Goal: Information Seeking & Learning: Learn about a topic

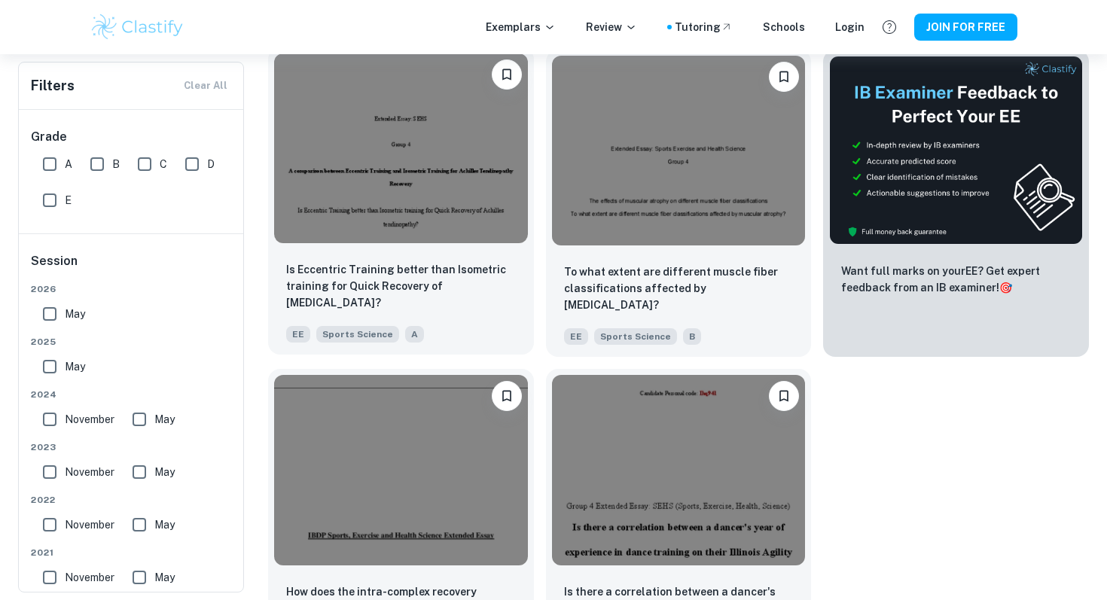
scroll to position [423, 0]
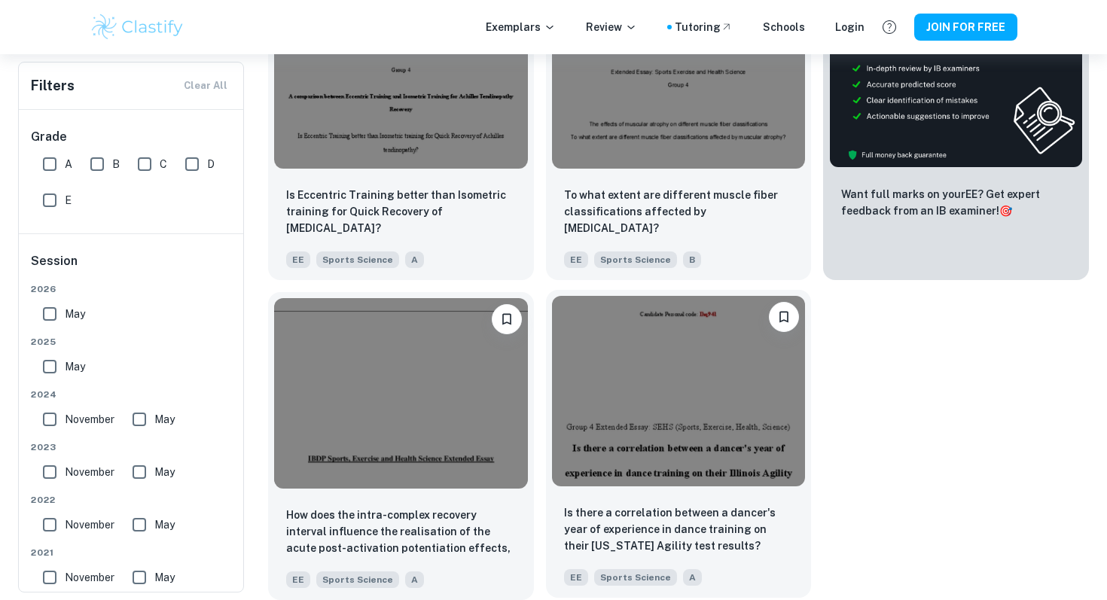
click at [642, 446] on img at bounding box center [679, 391] width 254 height 190
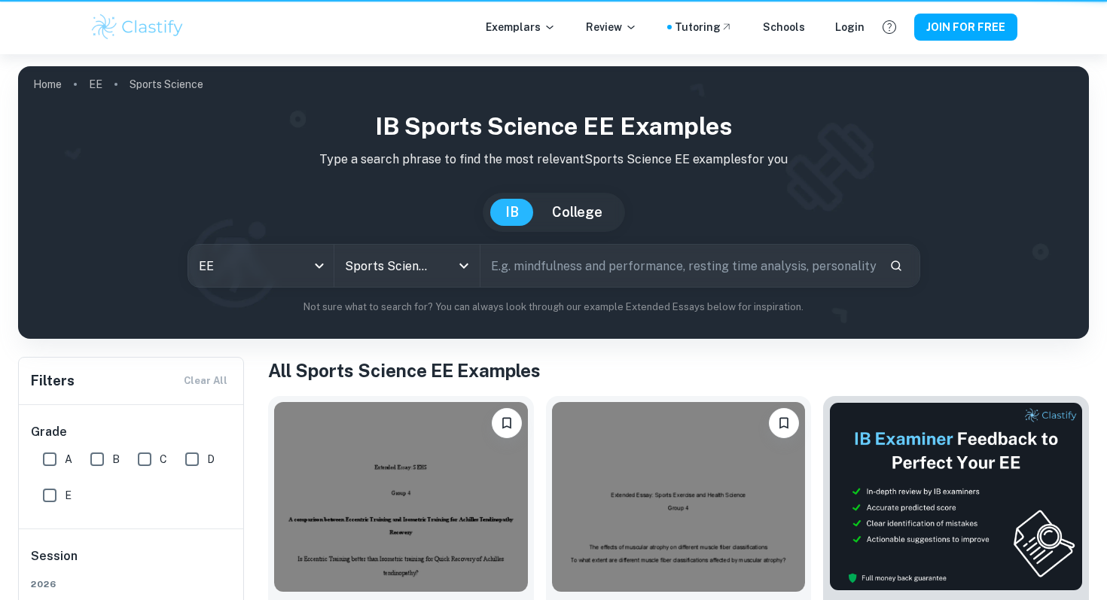
scroll to position [423, 0]
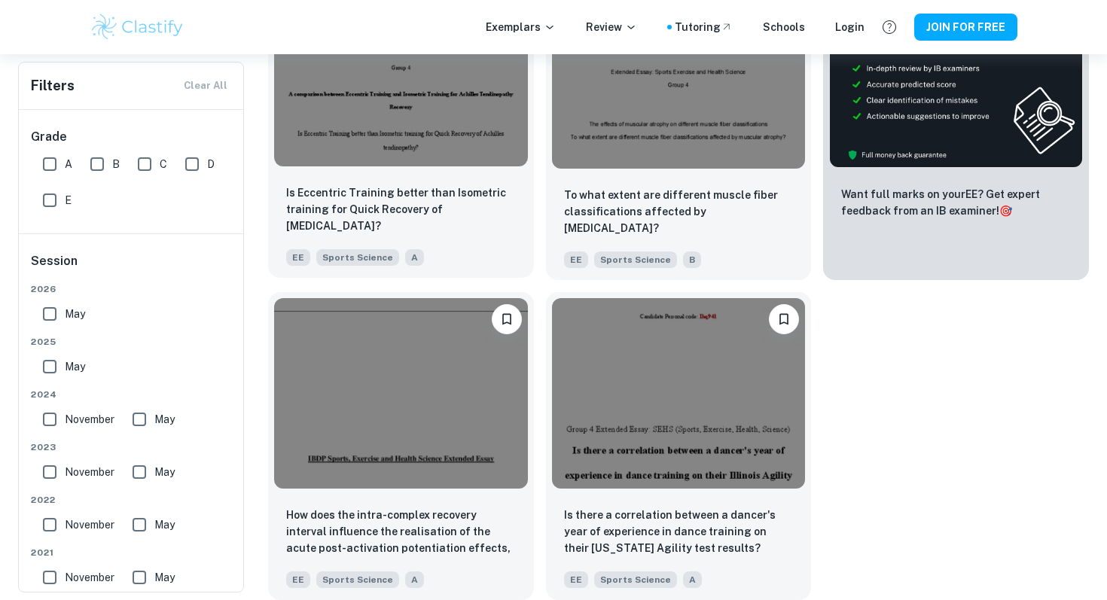
click at [327, 138] on img at bounding box center [401, 72] width 254 height 190
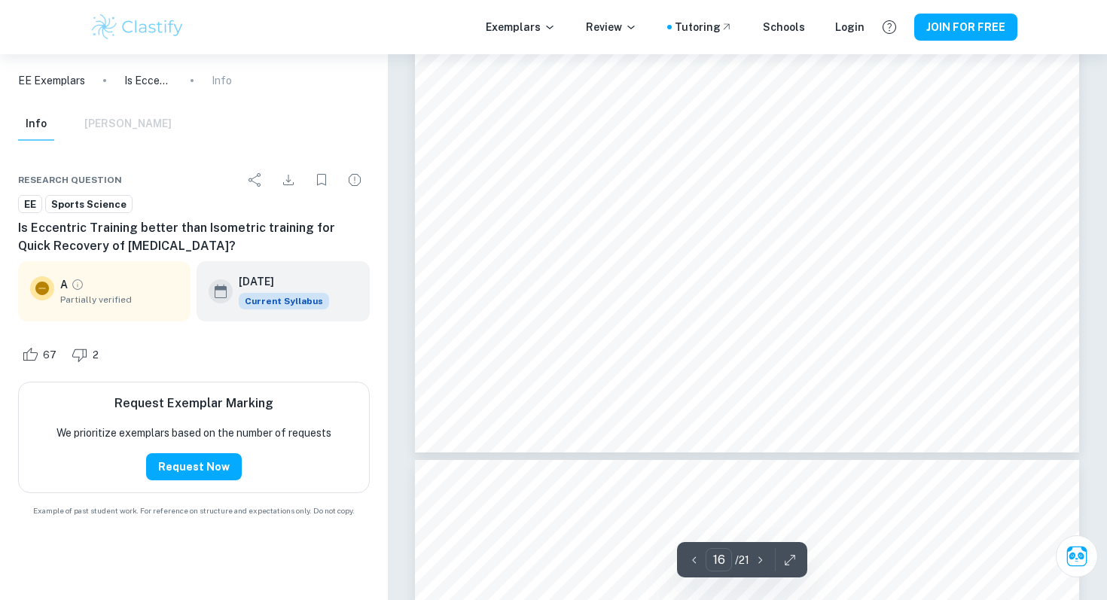
scroll to position [13904, 0]
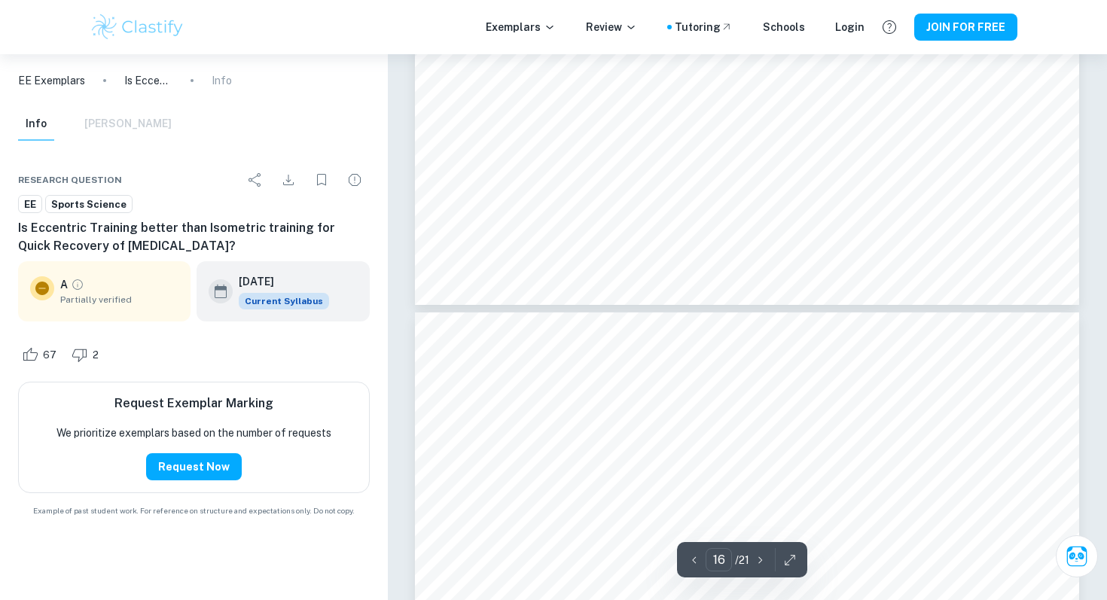
type input "17"
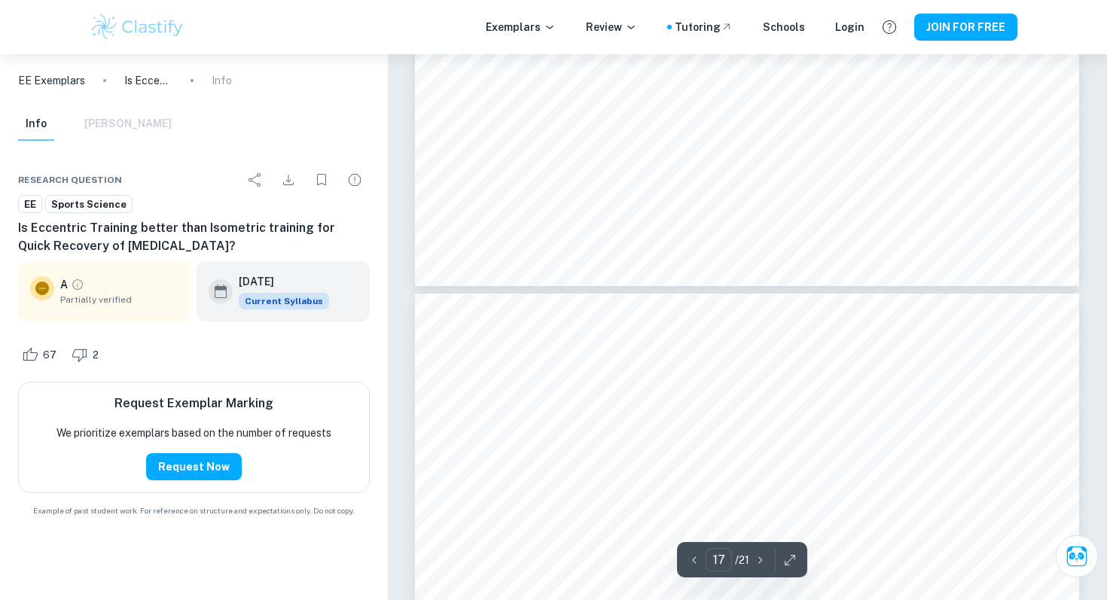
scroll to position [14077, 0]
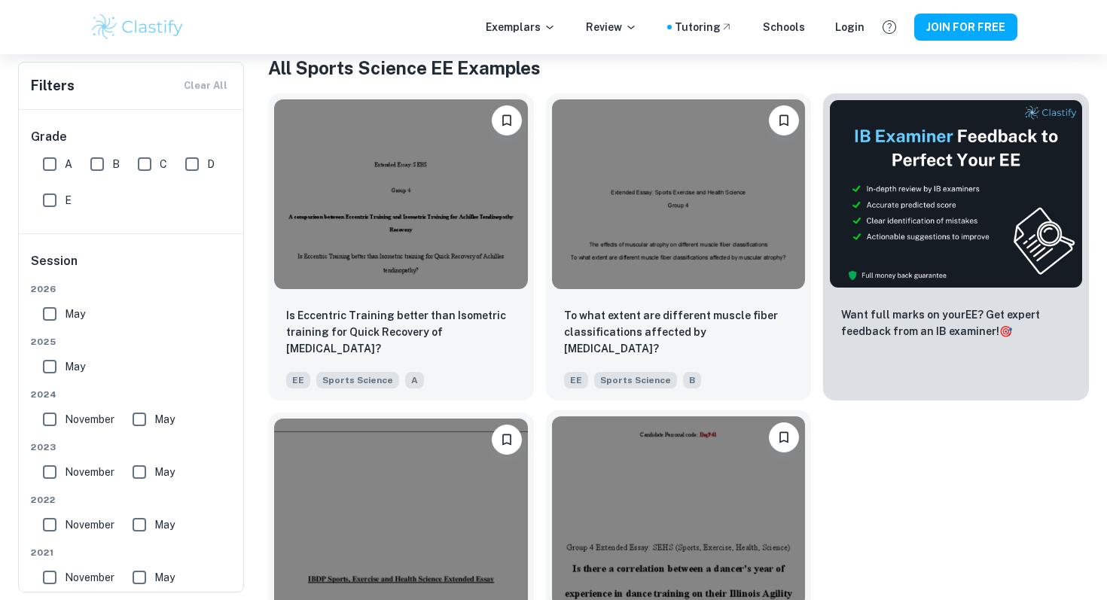
scroll to position [287, 0]
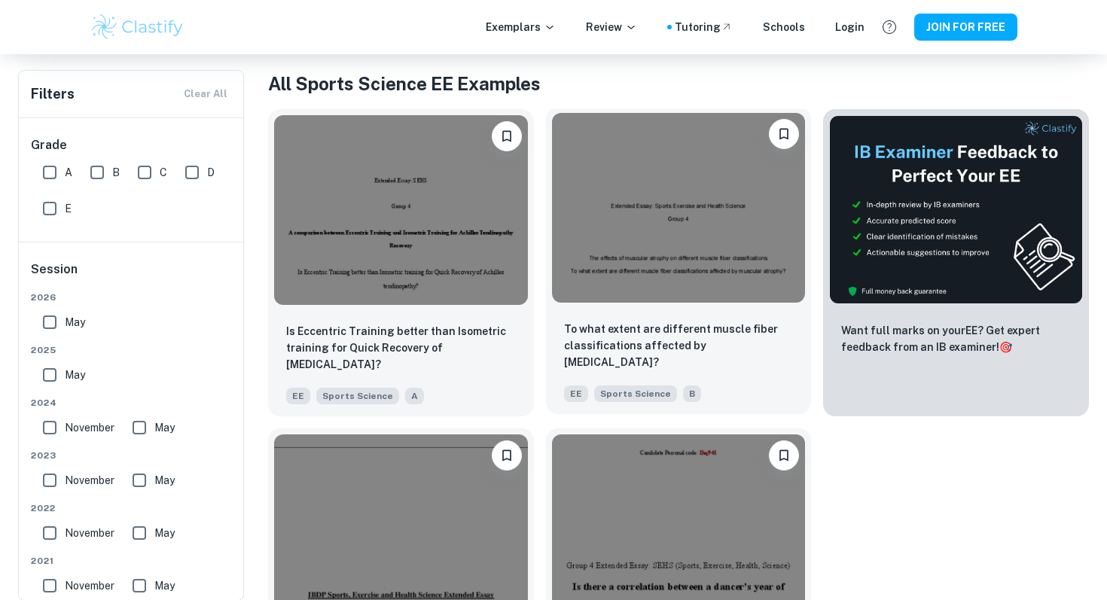
click at [578, 282] on img at bounding box center [679, 208] width 254 height 190
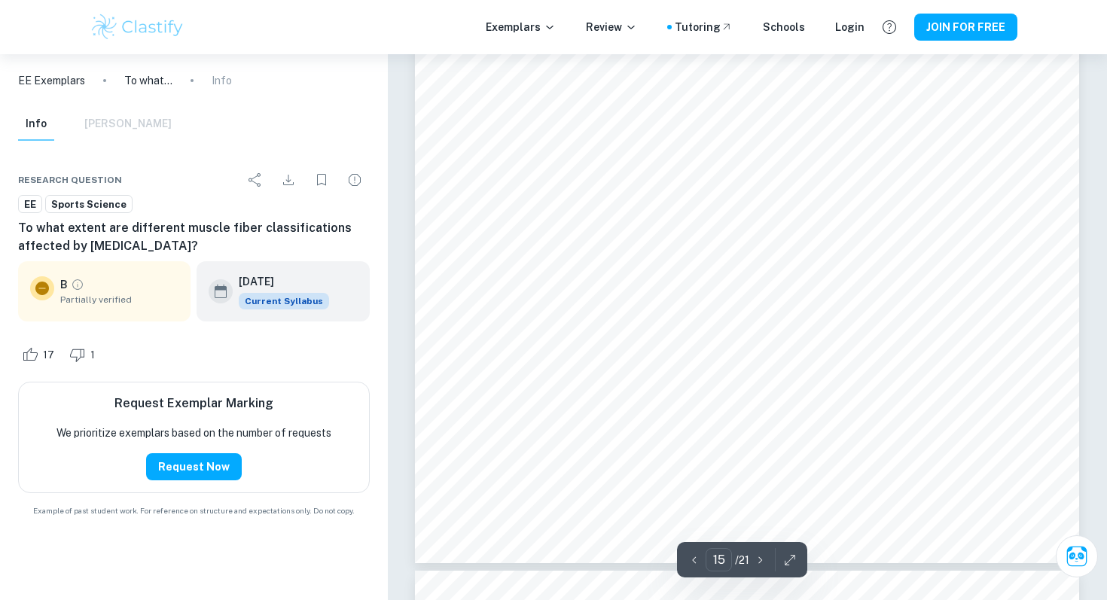
type input "16"
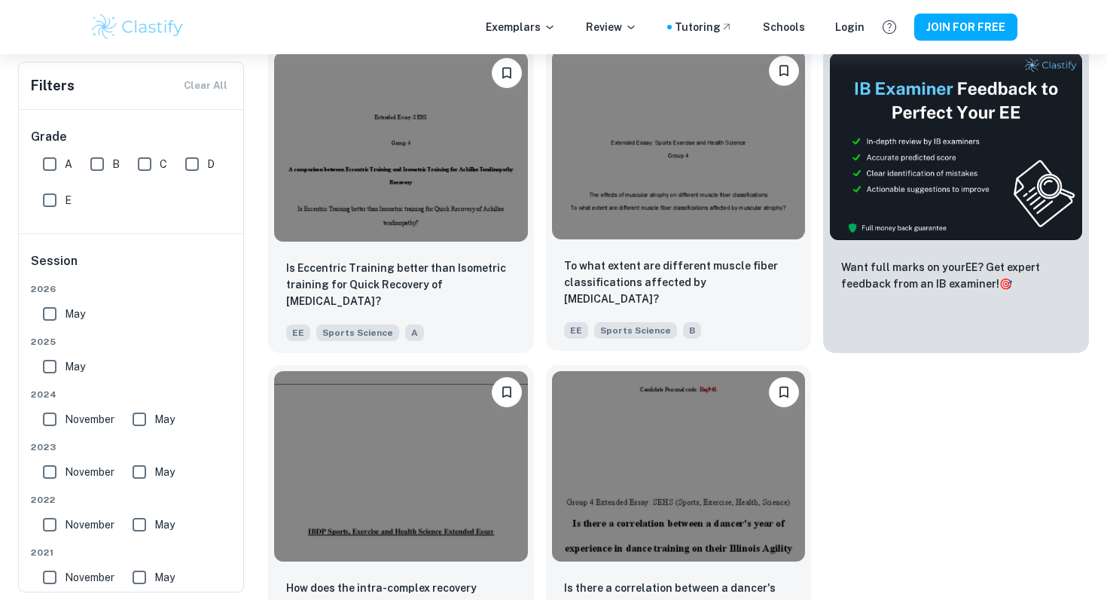
scroll to position [423, 0]
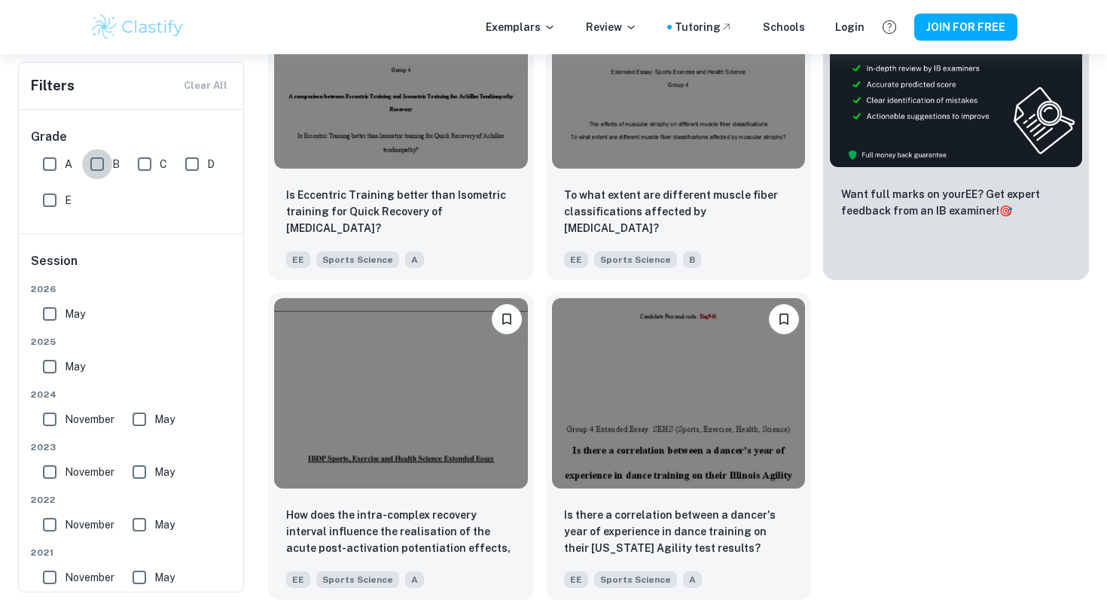
click at [86, 163] on input "B" at bounding box center [97, 164] width 30 height 30
checkbox input "true"
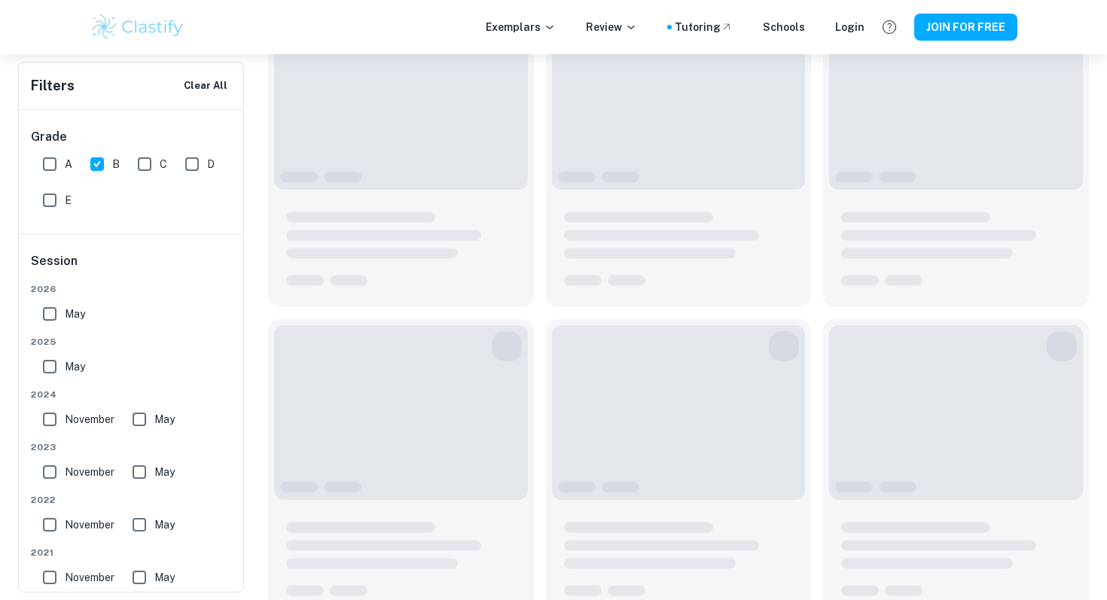
scroll to position [288, 0]
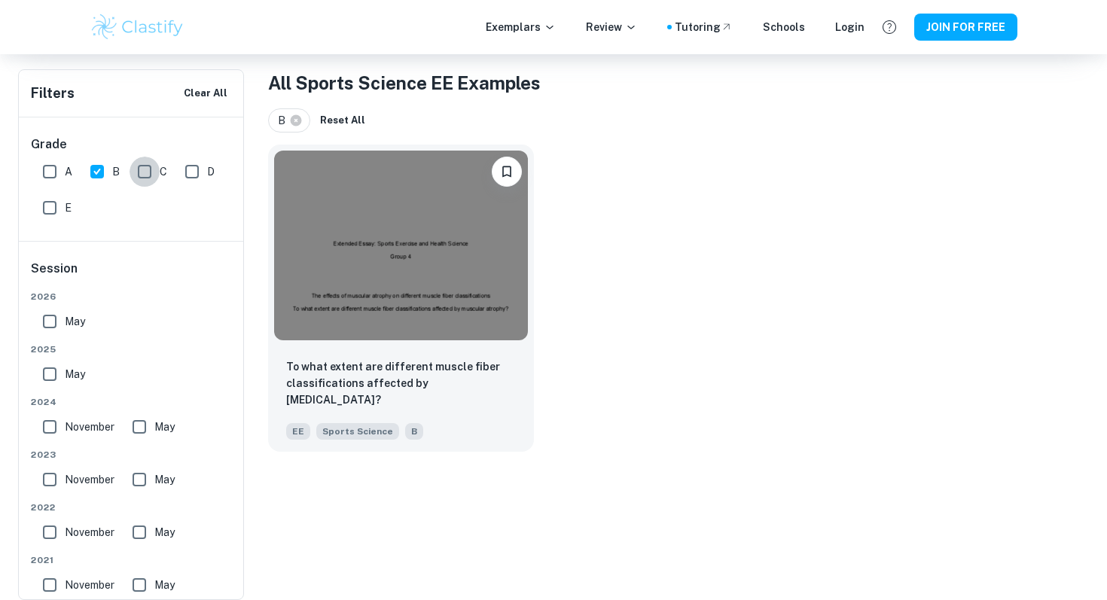
click at [139, 170] on input "C" at bounding box center [144, 172] width 30 height 30
checkbox input "true"
click at [91, 176] on input "B" at bounding box center [97, 172] width 30 height 30
checkbox input "false"
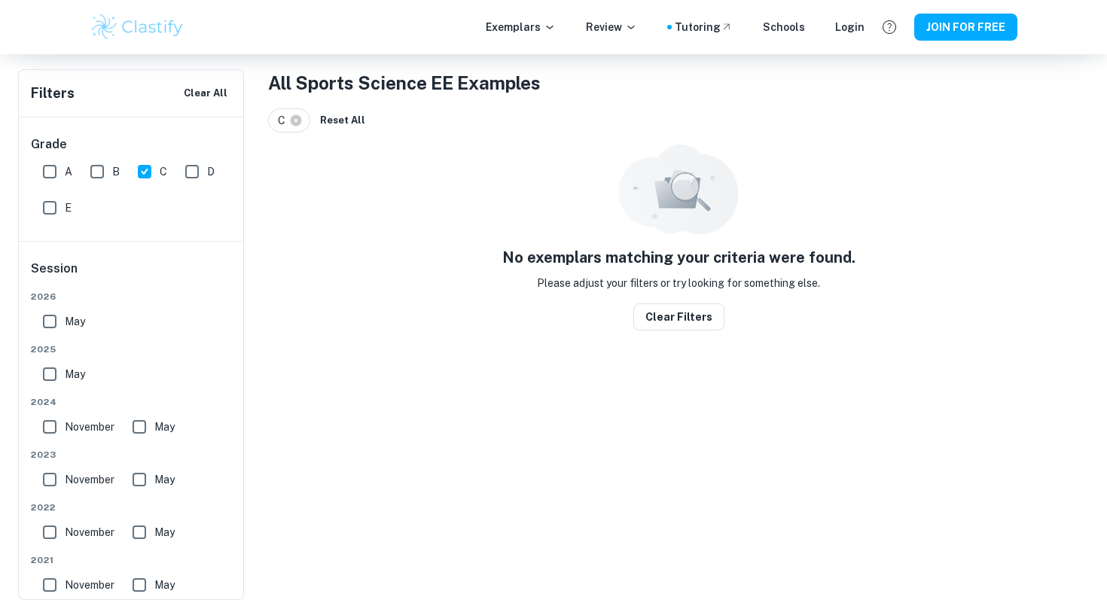
click at [189, 170] on input "D" at bounding box center [192, 172] width 30 height 30
checkbox input "true"
click at [139, 174] on input "C" at bounding box center [144, 172] width 30 height 30
checkbox input "false"
click at [23, 215] on div "Grade A B C D E" at bounding box center [132, 178] width 226 height 123
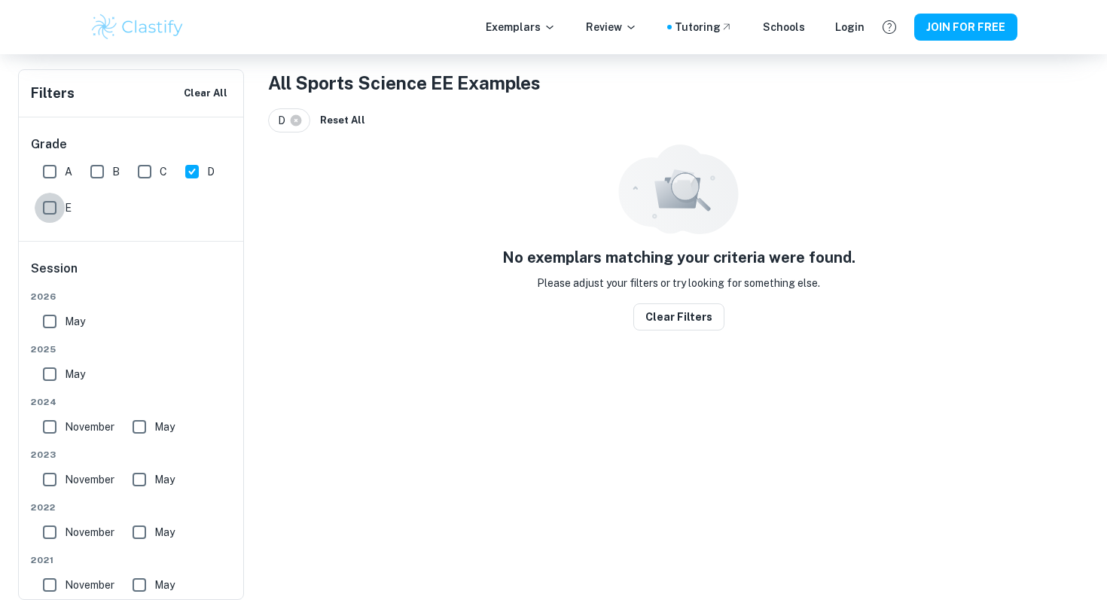
click at [41, 211] on input "E" at bounding box center [50, 208] width 30 height 30
checkbox input "true"
click at [187, 168] on input "D" at bounding box center [192, 172] width 30 height 30
checkbox input "false"
click at [53, 169] on input "A" at bounding box center [50, 172] width 30 height 30
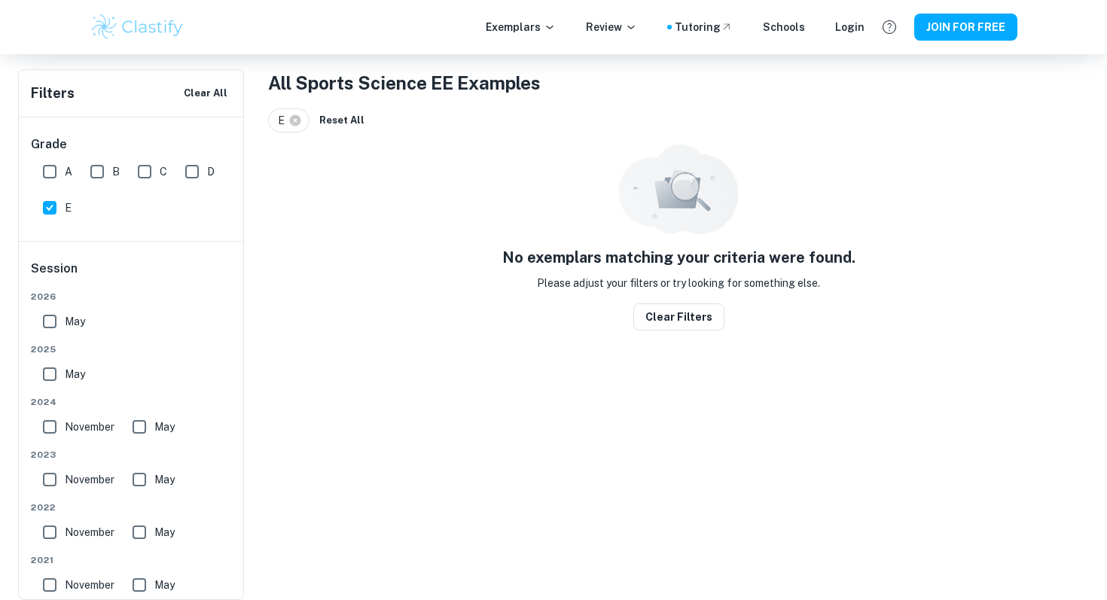
checkbox input "true"
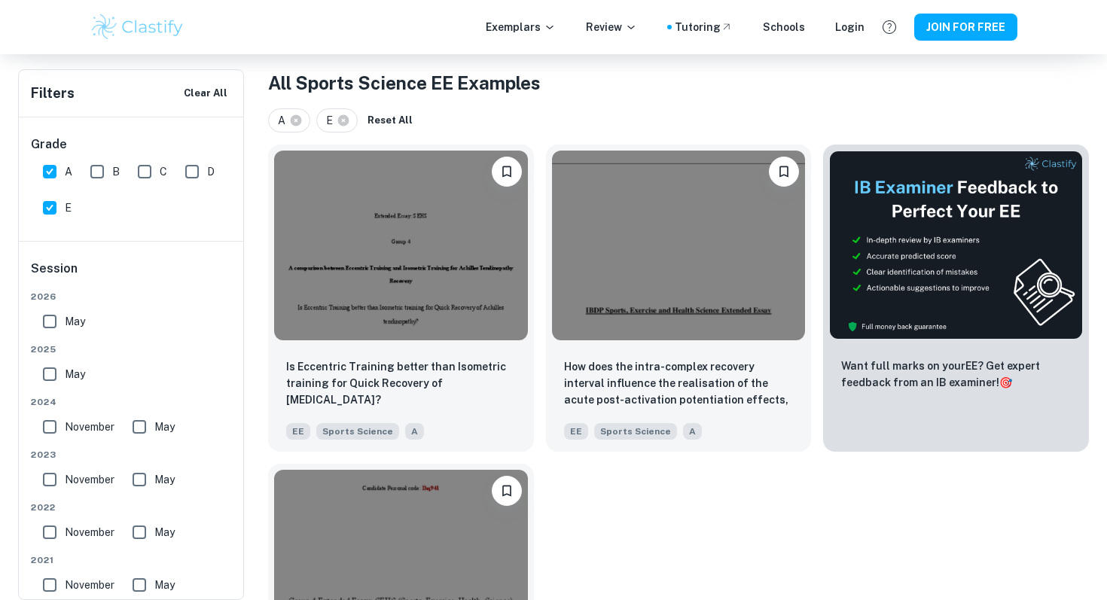
click at [49, 206] on input "E" at bounding box center [50, 208] width 30 height 30
checkbox input "false"
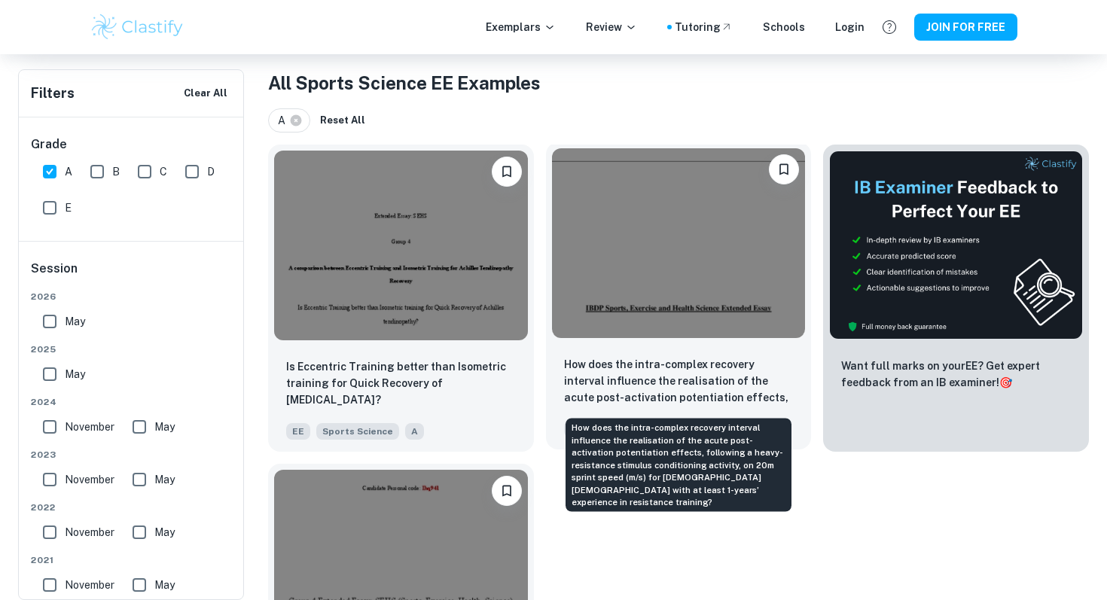
scroll to position [459, 0]
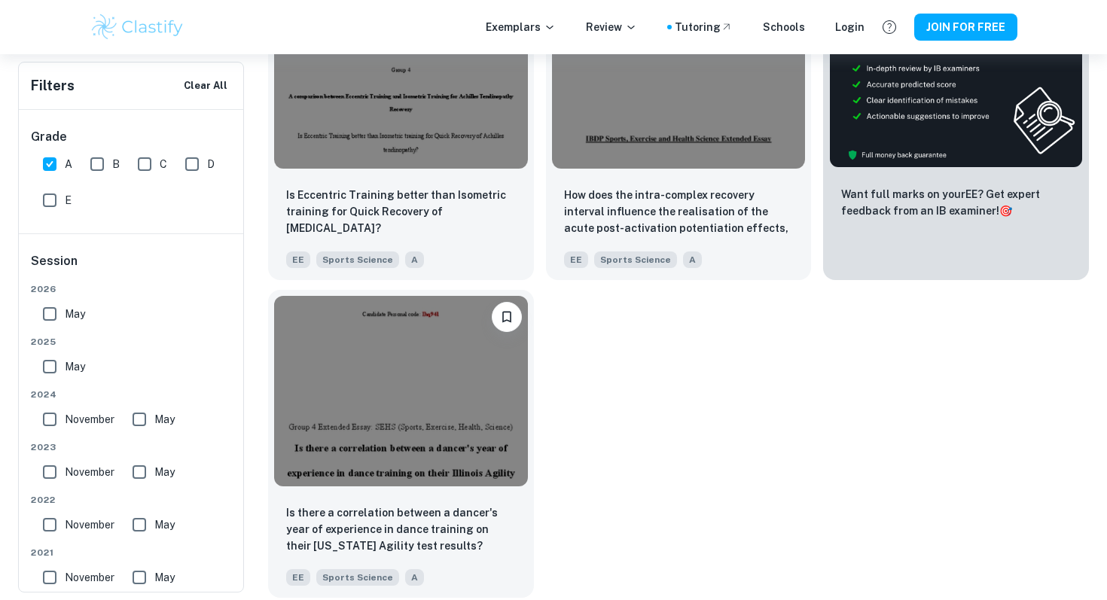
click at [427, 370] on img at bounding box center [401, 391] width 254 height 190
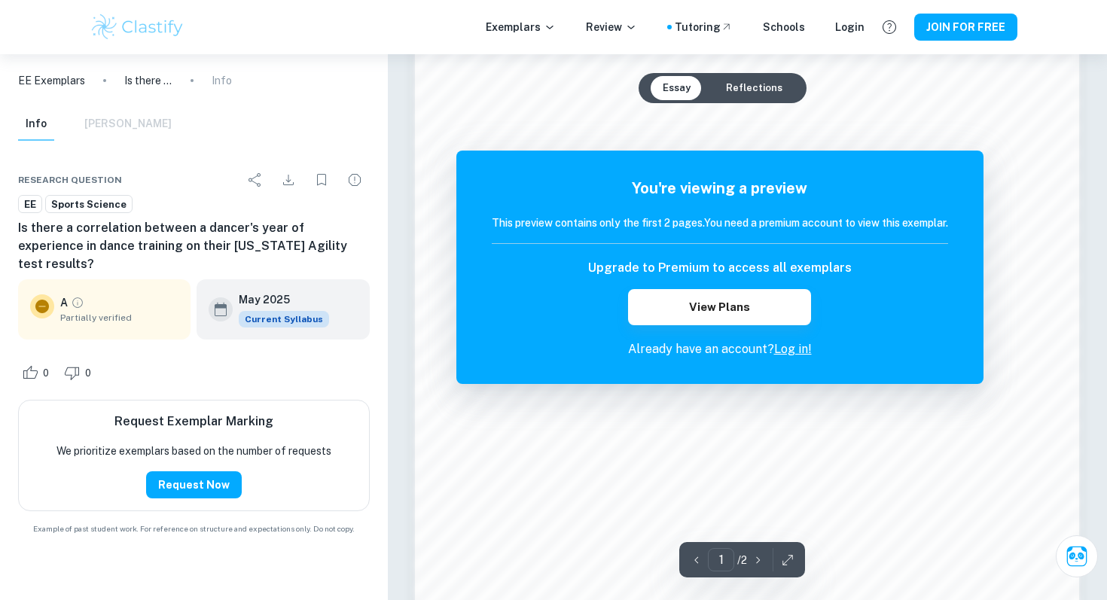
scroll to position [1299, 0]
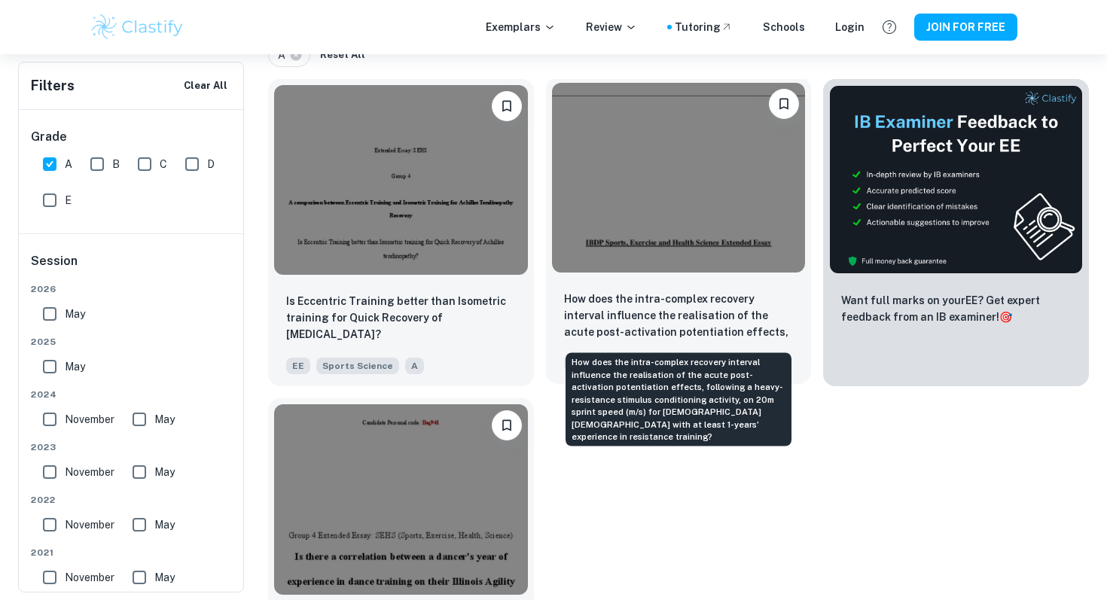
scroll to position [337, 0]
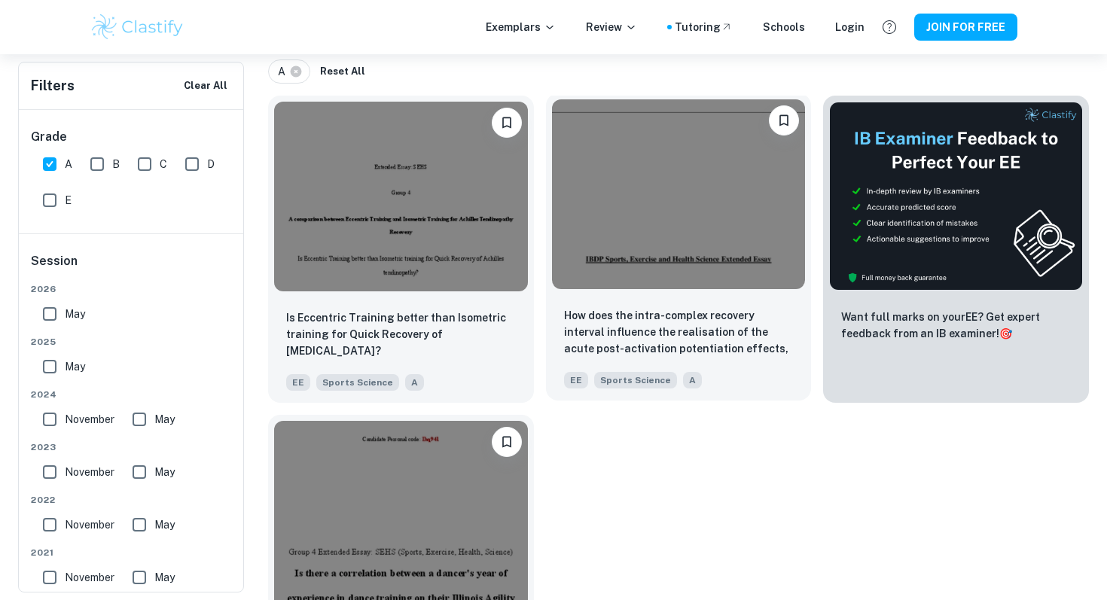
click at [651, 233] on img at bounding box center [679, 194] width 254 height 190
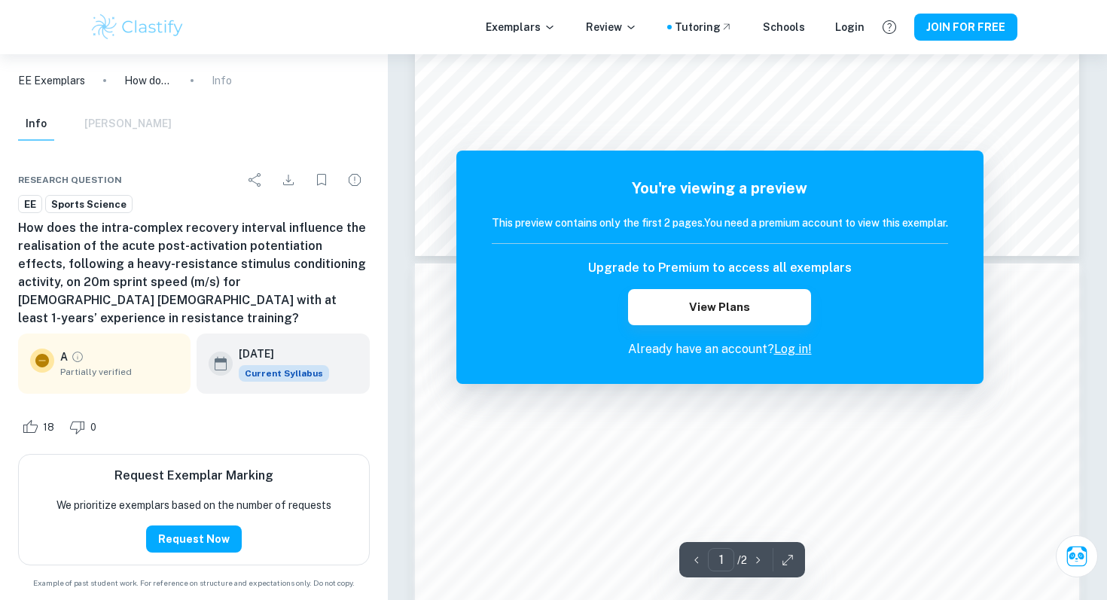
scroll to position [880, 0]
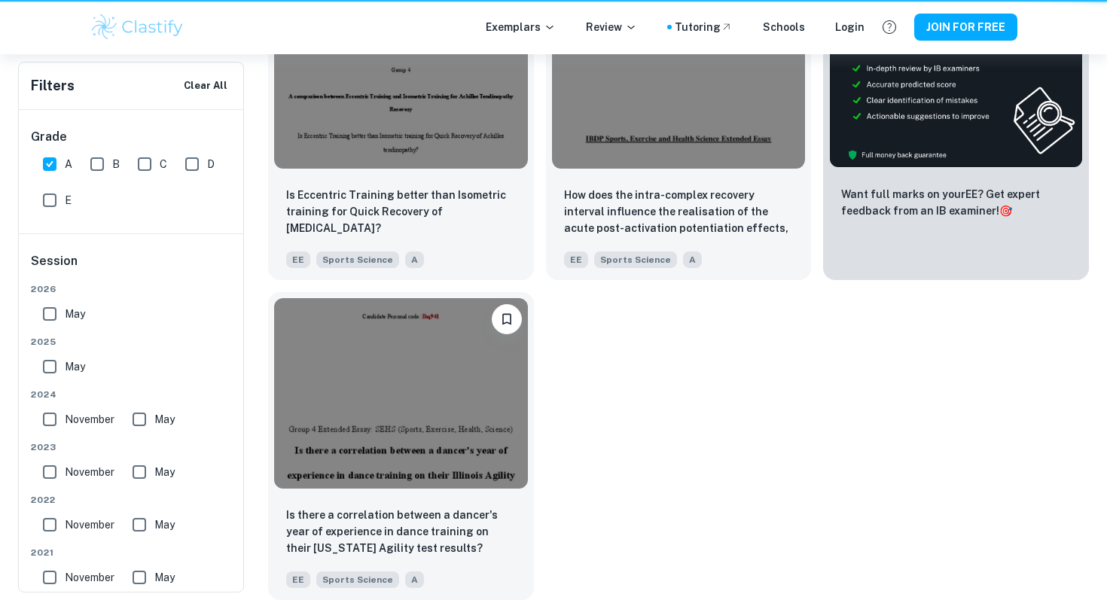
scroll to position [337, 0]
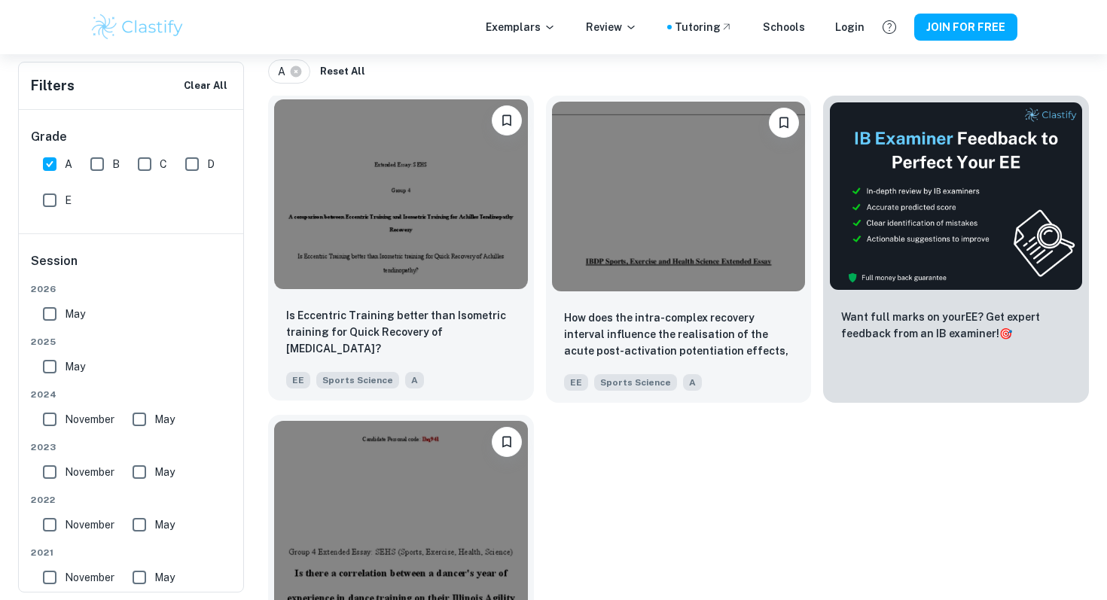
click at [442, 212] on img at bounding box center [401, 194] width 254 height 190
